Goal: Navigation & Orientation: Find specific page/section

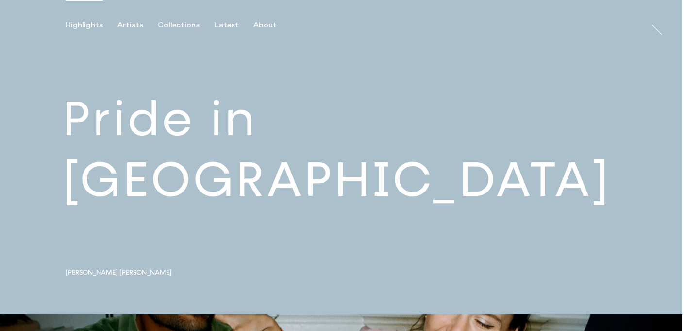
click at [185, 157] on link at bounding box center [341, 157] width 682 height 314
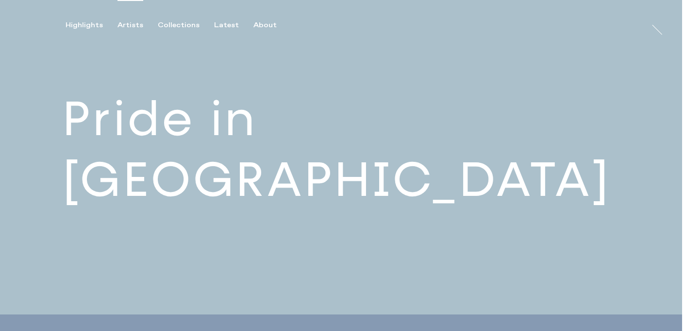
click at [119, 26] on div "Artists" at bounding box center [130, 25] width 26 height 9
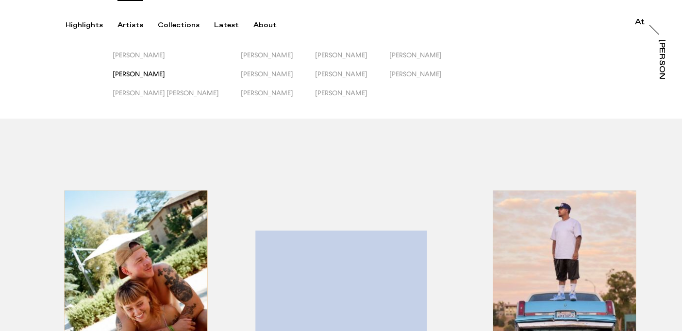
click at [134, 70] on span "[PERSON_NAME]" at bounding box center [139, 74] width 52 height 8
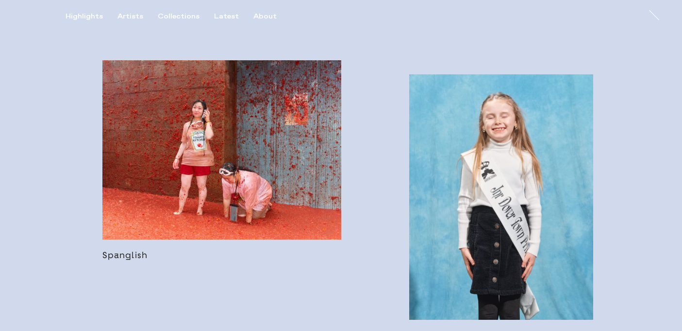
scroll to position [770, 0]
click at [237, 187] on link at bounding box center [221, 161] width 239 height 200
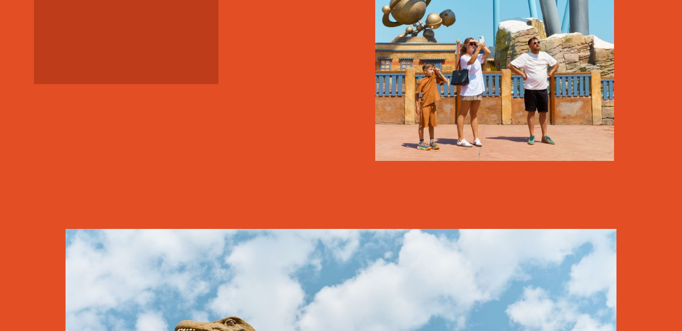
scroll to position [1881, 0]
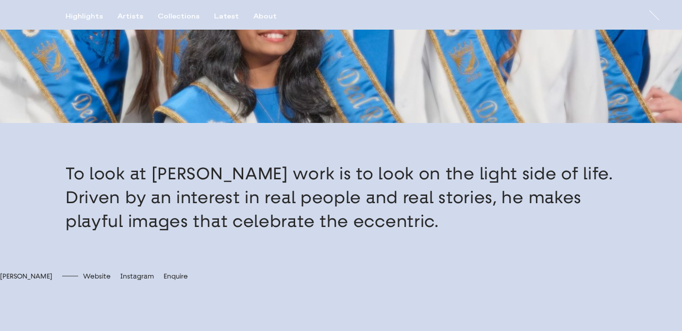
scroll to position [73, 0]
